Goal: Task Accomplishment & Management: Manage account settings

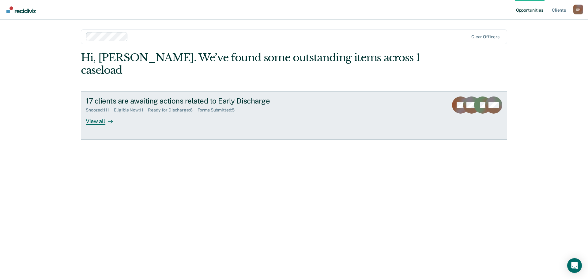
click at [101, 113] on div "View all" at bounding box center [103, 119] width 34 height 12
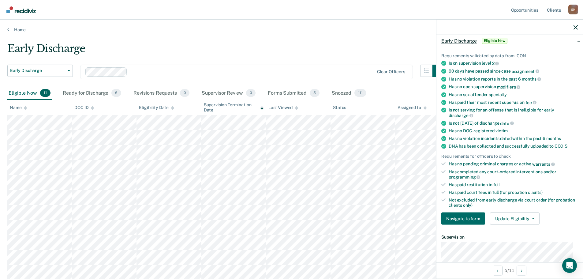
scroll to position [61, 0]
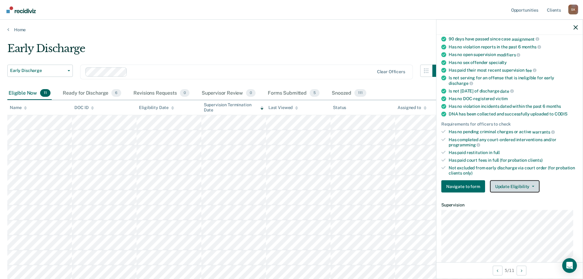
click at [519, 183] on button "Update Eligibility" at bounding box center [515, 186] width 50 height 12
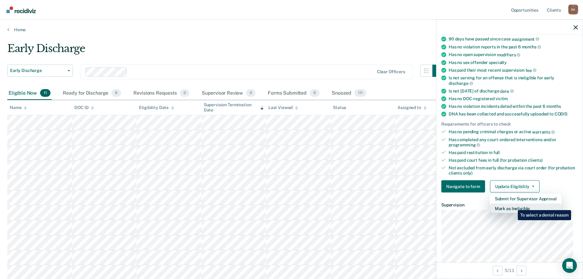
click at [513, 205] on button "Mark as Ineligible" at bounding box center [526, 209] width 72 height 10
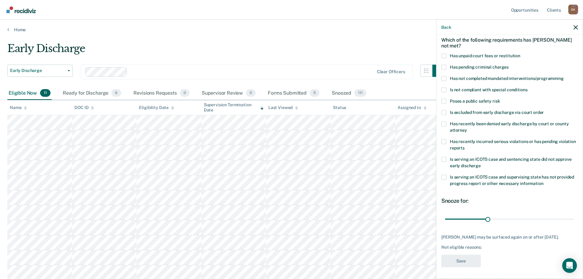
click at [452, 77] on span "Has not completed mandated interventions/programming" at bounding box center [507, 78] width 114 height 5
click at [564, 76] on input "Has not completed mandated interventions/programming" at bounding box center [564, 76] width 0 height 0
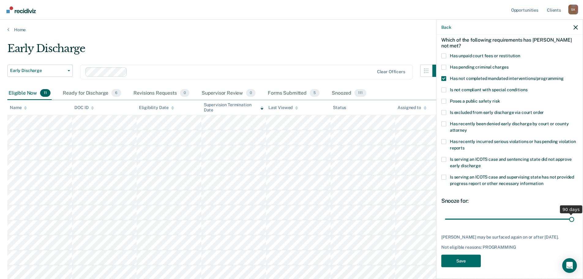
drag, startPoint x: 488, startPoint y: 217, endPoint x: 575, endPoint y: 219, distance: 87.3
type input "90"
click at [574, 219] on input "range" at bounding box center [509, 219] width 129 height 11
click at [462, 259] on button "Save" at bounding box center [460, 260] width 39 height 13
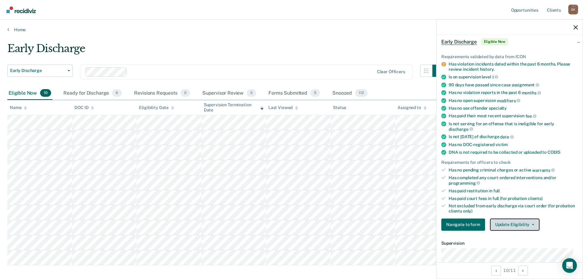
click at [516, 224] on button "Update Eligibility" at bounding box center [515, 224] width 50 height 12
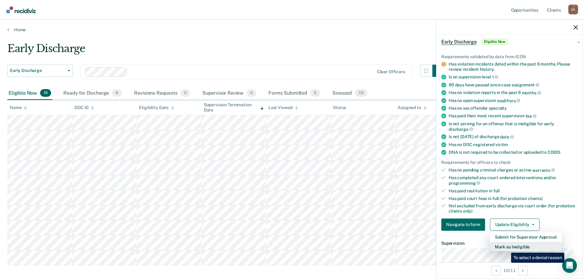
click at [507, 248] on button "Mark as Ineligible" at bounding box center [526, 247] width 72 height 10
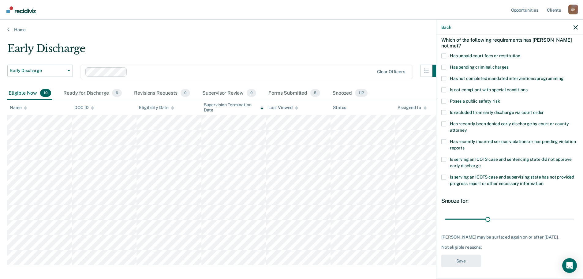
click at [448, 141] on label "Has recently incurred serious violations or has pending violation reports" at bounding box center [509, 145] width 137 height 13
click at [465, 145] on input "Has recently incurred serious violations or has pending violation reports" at bounding box center [465, 145] width 0 height 0
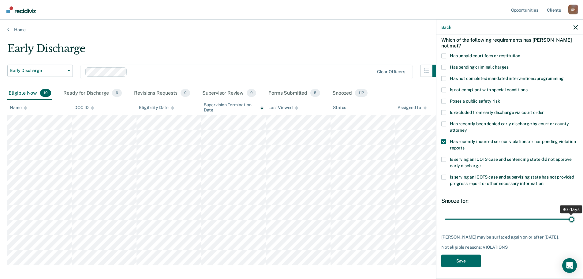
drag, startPoint x: 489, startPoint y: 219, endPoint x: 571, endPoint y: 213, distance: 82.5
type input "90"
click at [571, 214] on input "range" at bounding box center [509, 219] width 129 height 11
click at [471, 264] on button "Save" at bounding box center [460, 260] width 39 height 13
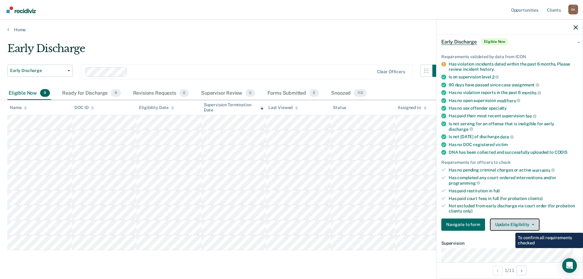
click at [511, 222] on button "Update Eligibility" at bounding box center [515, 224] width 50 height 12
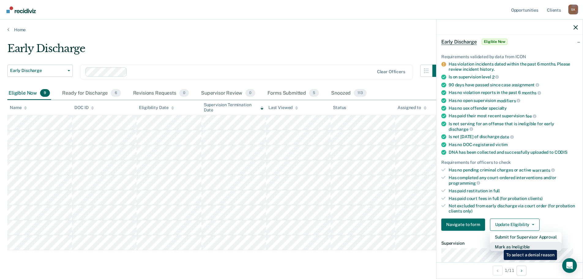
click at [499, 245] on button "Mark as Ineligible" at bounding box center [526, 247] width 72 height 10
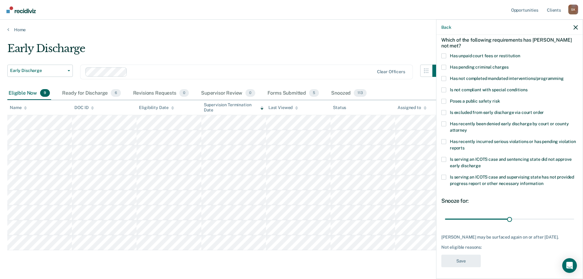
click at [468, 58] on label "Has unpaid court fees or restitution" at bounding box center [509, 56] width 137 height 6
click at [520, 53] on input "Has unpaid court fees or restitution" at bounding box center [520, 53] width 0 height 0
click at [458, 77] on span "Has not completed mandated interventions/programming" at bounding box center [507, 78] width 114 height 5
click at [564, 76] on input "Has not completed mandated interventions/programming" at bounding box center [564, 76] width 0 height 0
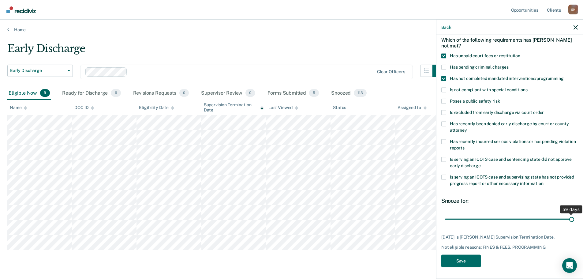
drag, startPoint x: 506, startPoint y: 218, endPoint x: 575, endPoint y: 218, distance: 68.3
type input "59"
click at [574, 218] on input "range" at bounding box center [509, 219] width 129 height 11
click at [468, 261] on button "Save" at bounding box center [460, 260] width 39 height 13
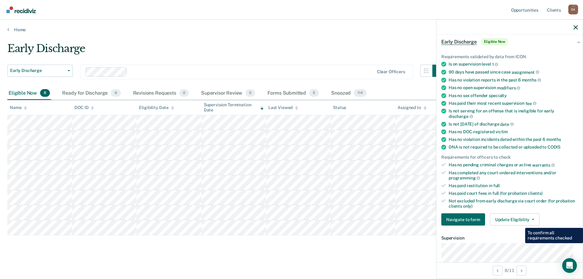
click at [516, 210] on div "Requirements validated by data from ICON Is on supervision level 1 90 days have…" at bounding box center [510, 137] width 146 height 186
click at [516, 219] on button "Update Eligibility" at bounding box center [515, 219] width 50 height 12
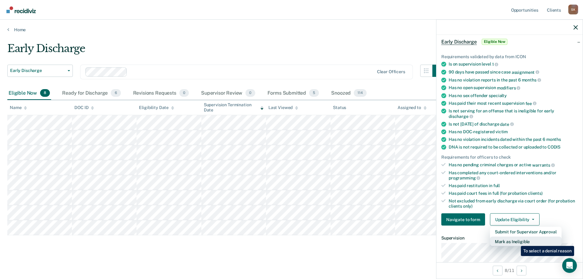
click at [516, 241] on button "Mark as Ineligible" at bounding box center [526, 242] width 72 height 10
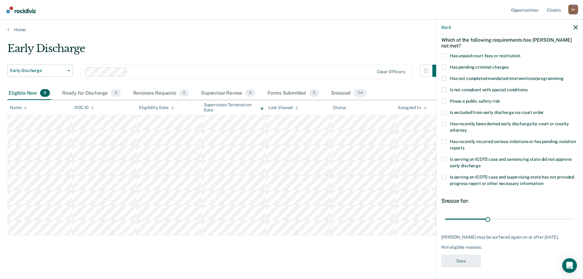
click at [503, 77] on span "Has not completed mandated interventions/programming" at bounding box center [507, 78] width 114 height 5
click at [564, 76] on input "Has not completed mandated interventions/programming" at bounding box center [564, 76] width 0 height 0
drag, startPoint x: 487, startPoint y: 219, endPoint x: 469, endPoint y: 217, distance: 18.2
type input "17"
click at [469, 217] on input "range" at bounding box center [509, 219] width 129 height 11
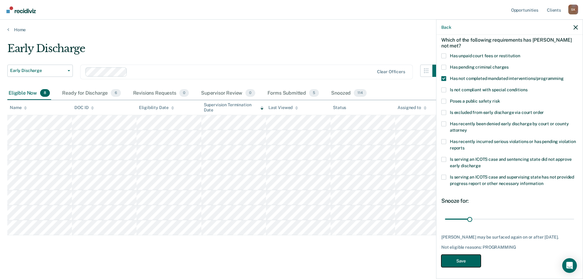
click at [465, 259] on button "Save" at bounding box center [460, 260] width 39 height 13
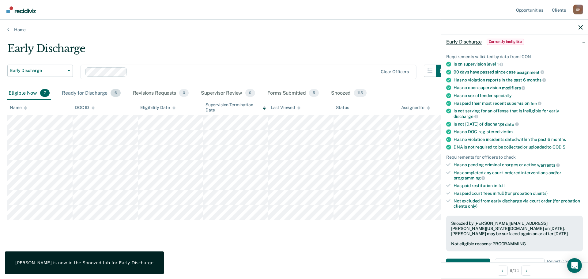
click at [80, 92] on div "Ready for Discharge 6" at bounding box center [91, 93] width 61 height 13
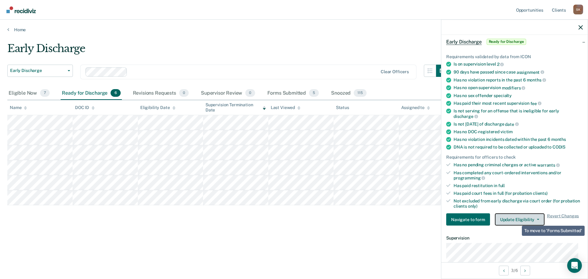
click at [519, 213] on button "Update Eligibility" at bounding box center [520, 219] width 50 height 12
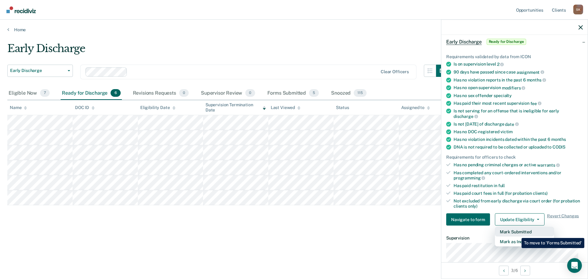
click at [517, 233] on button "Mark Submitted" at bounding box center [524, 232] width 59 height 10
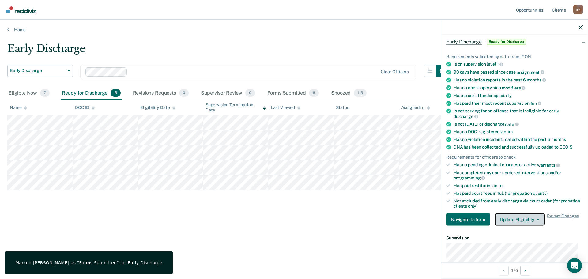
click at [523, 219] on button "Update Eligibility" at bounding box center [520, 219] width 50 height 12
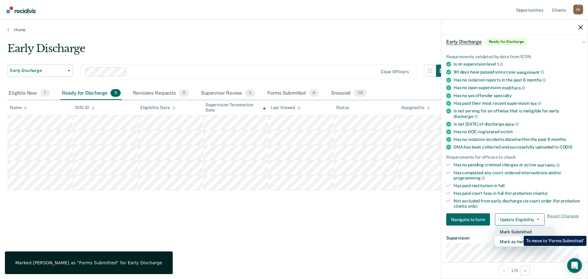
click at [519, 231] on button "Mark Submitted" at bounding box center [524, 232] width 59 height 10
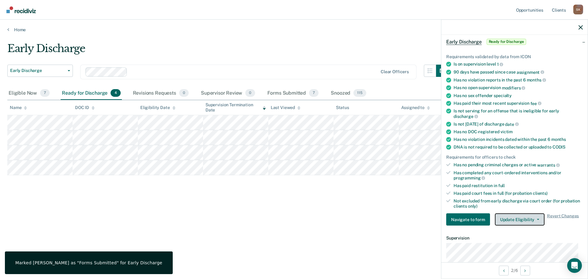
click at [524, 217] on button "Update Eligibility" at bounding box center [520, 219] width 50 height 12
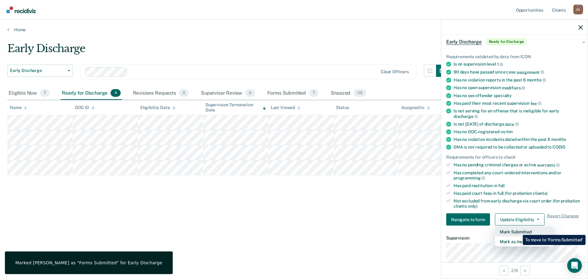
click at [518, 230] on button "Mark Submitted" at bounding box center [524, 232] width 59 height 10
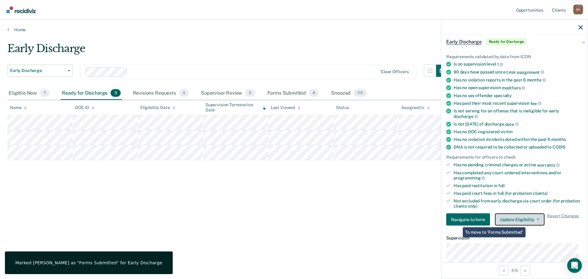
click at [529, 219] on button "Update Eligibility" at bounding box center [520, 219] width 50 height 12
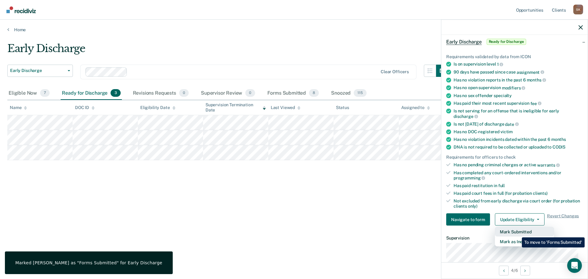
click at [517, 233] on button "Mark Submitted" at bounding box center [524, 232] width 59 height 10
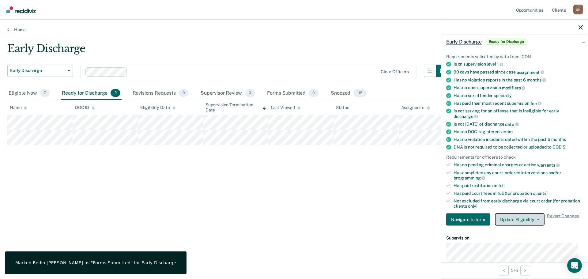
click at [529, 221] on button "Update Eligibility" at bounding box center [520, 219] width 50 height 12
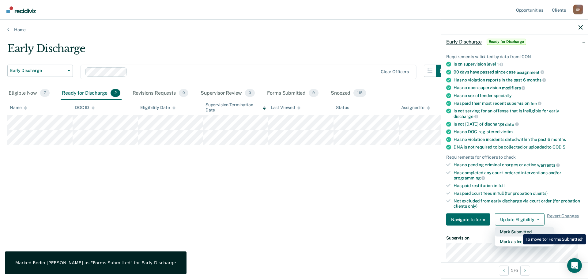
click at [518, 230] on button "Mark Submitted" at bounding box center [524, 232] width 59 height 10
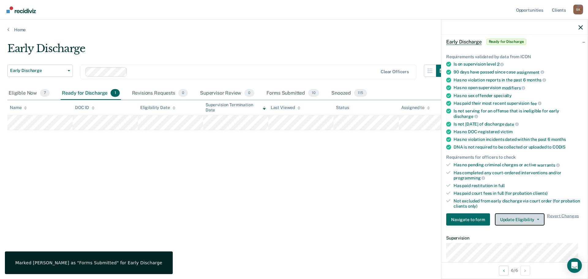
click at [534, 219] on span "button" at bounding box center [536, 219] width 5 height 1
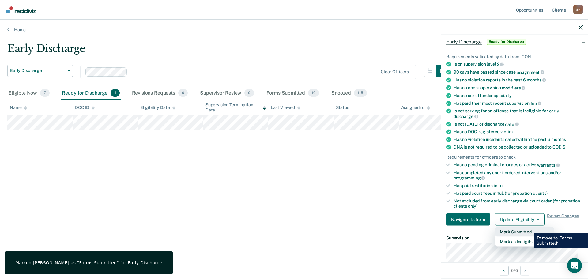
click at [529, 228] on button "Mark Submitted" at bounding box center [524, 232] width 59 height 10
